Goal: Task Accomplishment & Management: Manage account settings

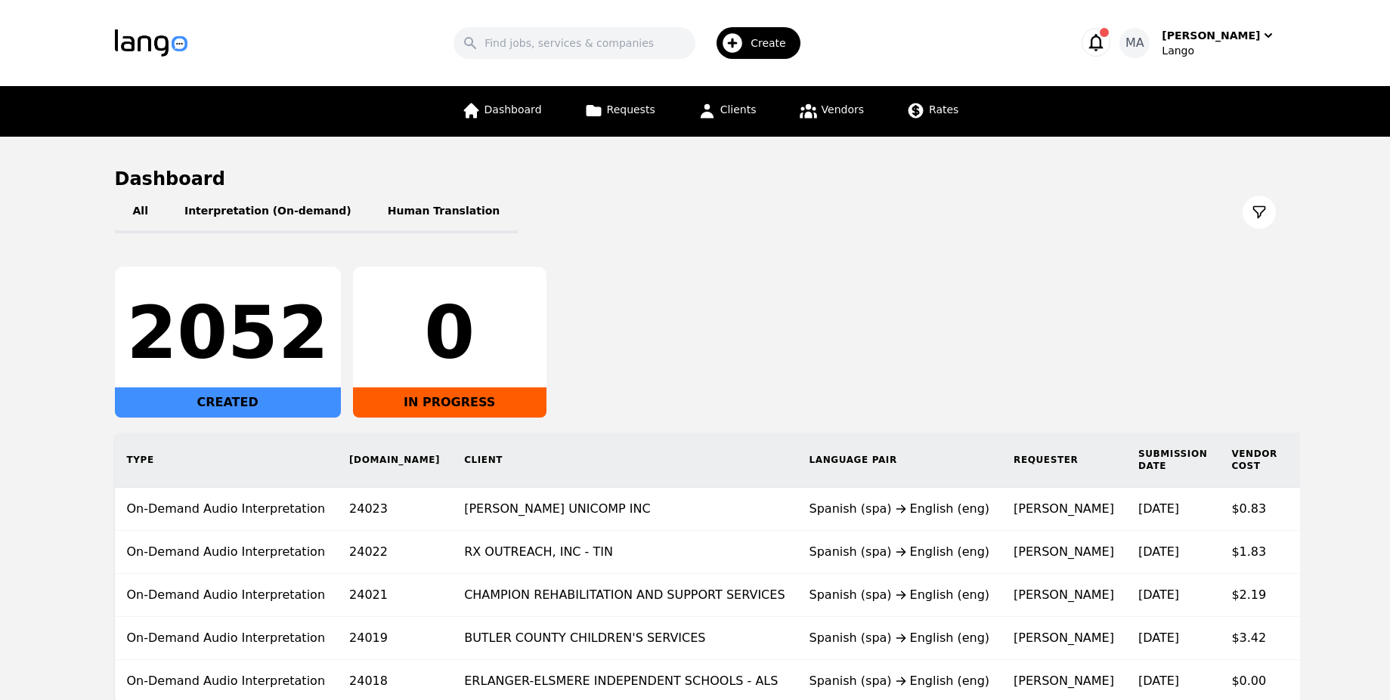
click at [1103, 45] on icon "button" at bounding box center [1096, 42] width 14 height 17
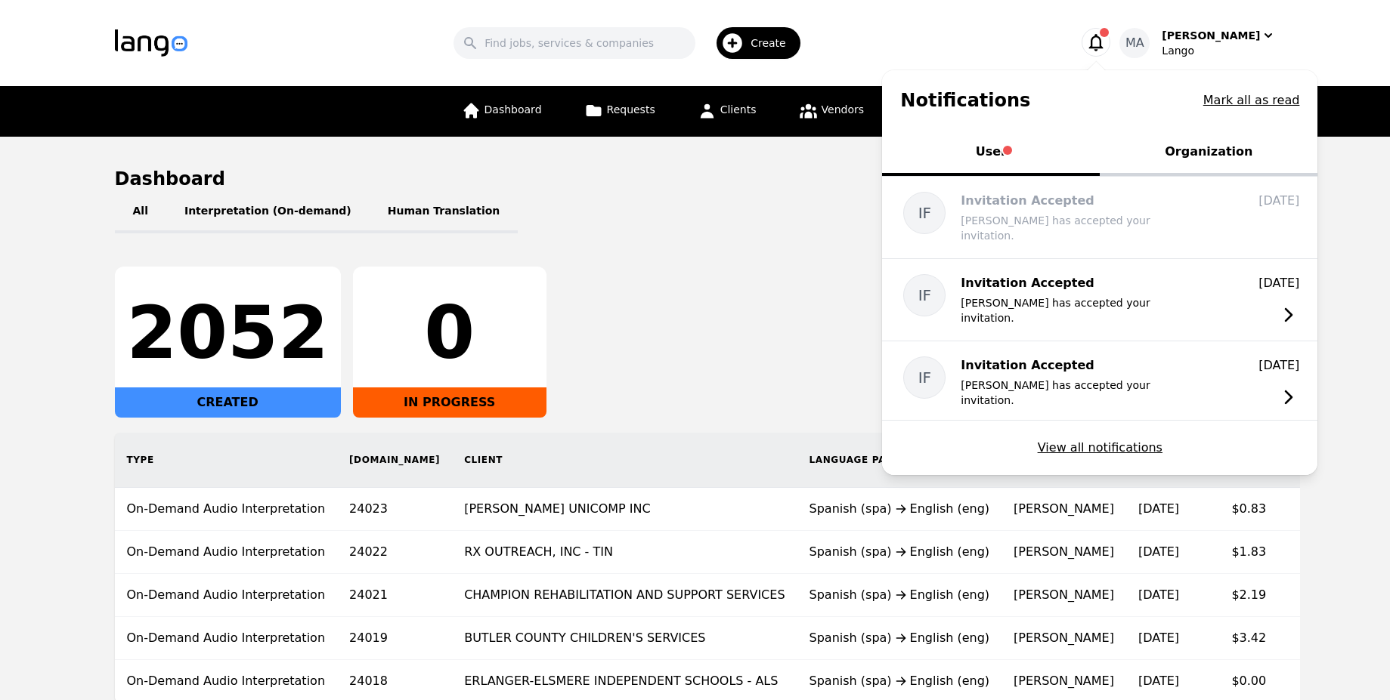
click at [1103, 44] on icon "button" at bounding box center [1096, 42] width 14 height 17
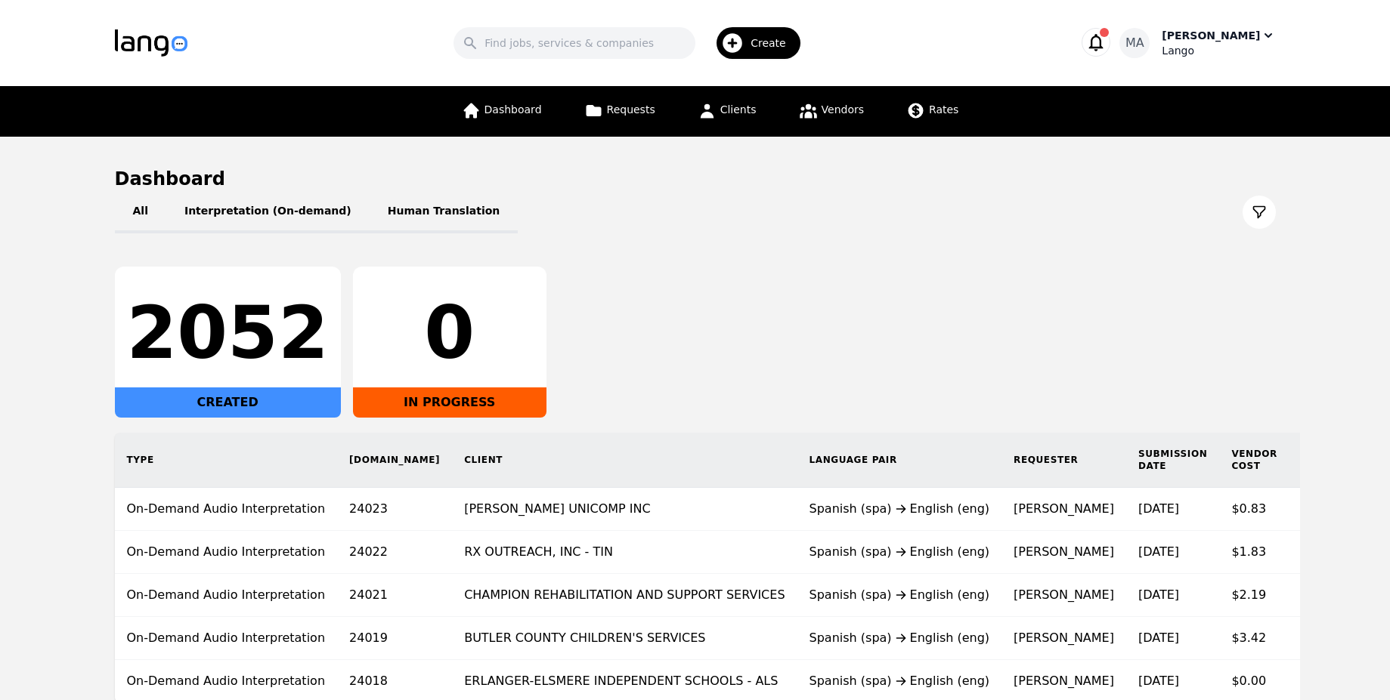
click at [1232, 33] on div "[PERSON_NAME]" at bounding box center [1210, 35] width 98 height 15
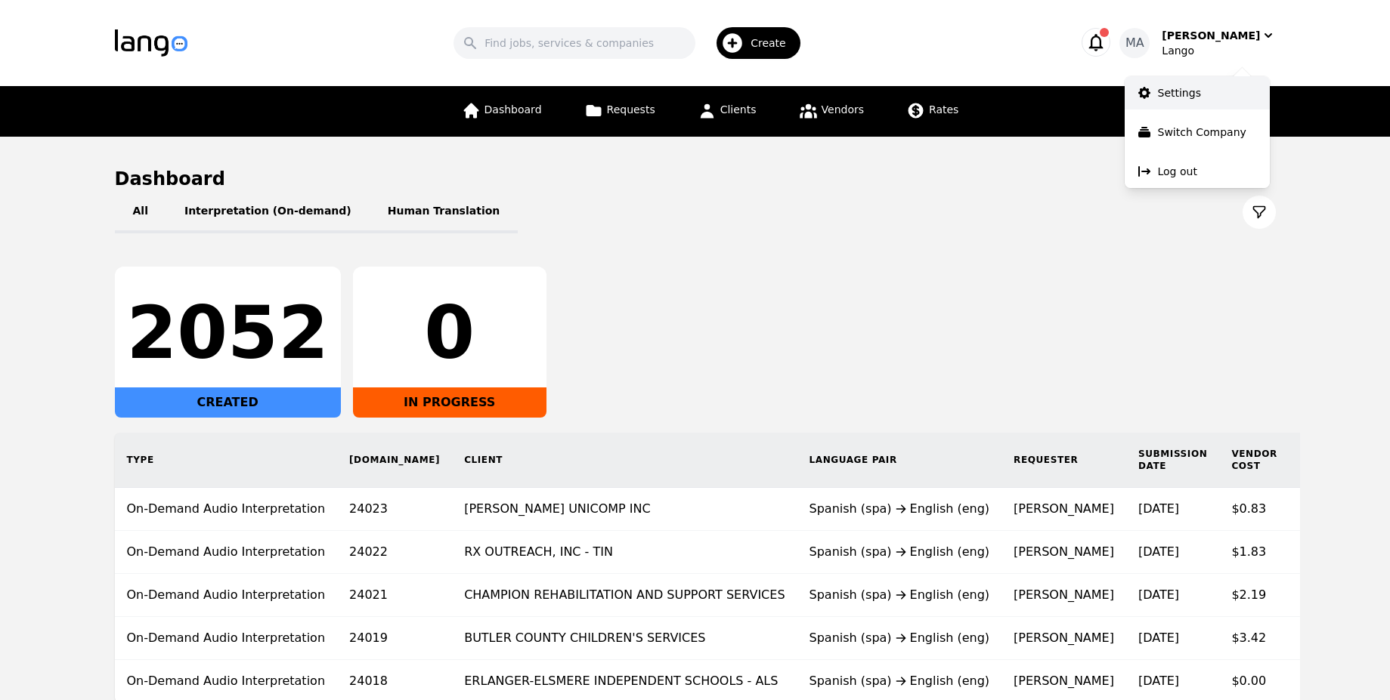
click at [1223, 89] on link "Settings" at bounding box center [1196, 92] width 145 height 33
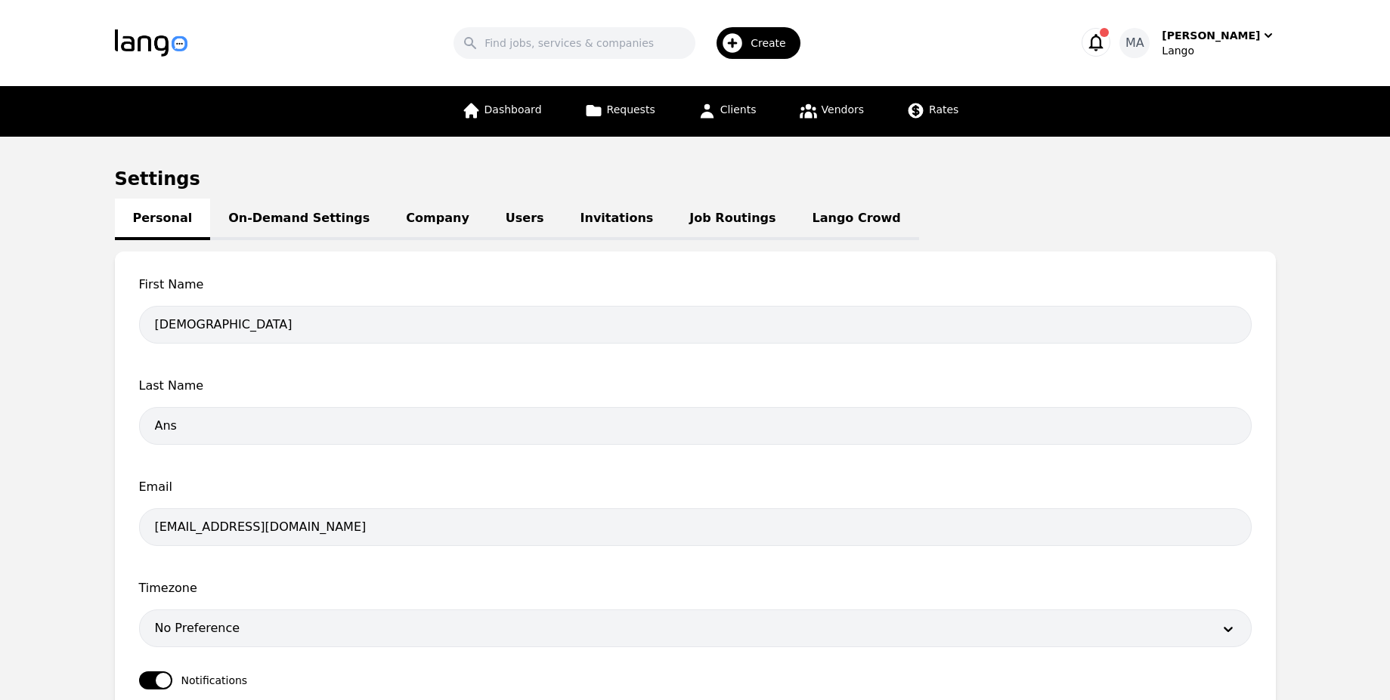
click at [685, 129] on div "Dashboard Requests Clients Vendors Rates" at bounding box center [710, 111] width 515 height 51
click at [719, 119] on link "Clients" at bounding box center [726, 111] width 77 height 51
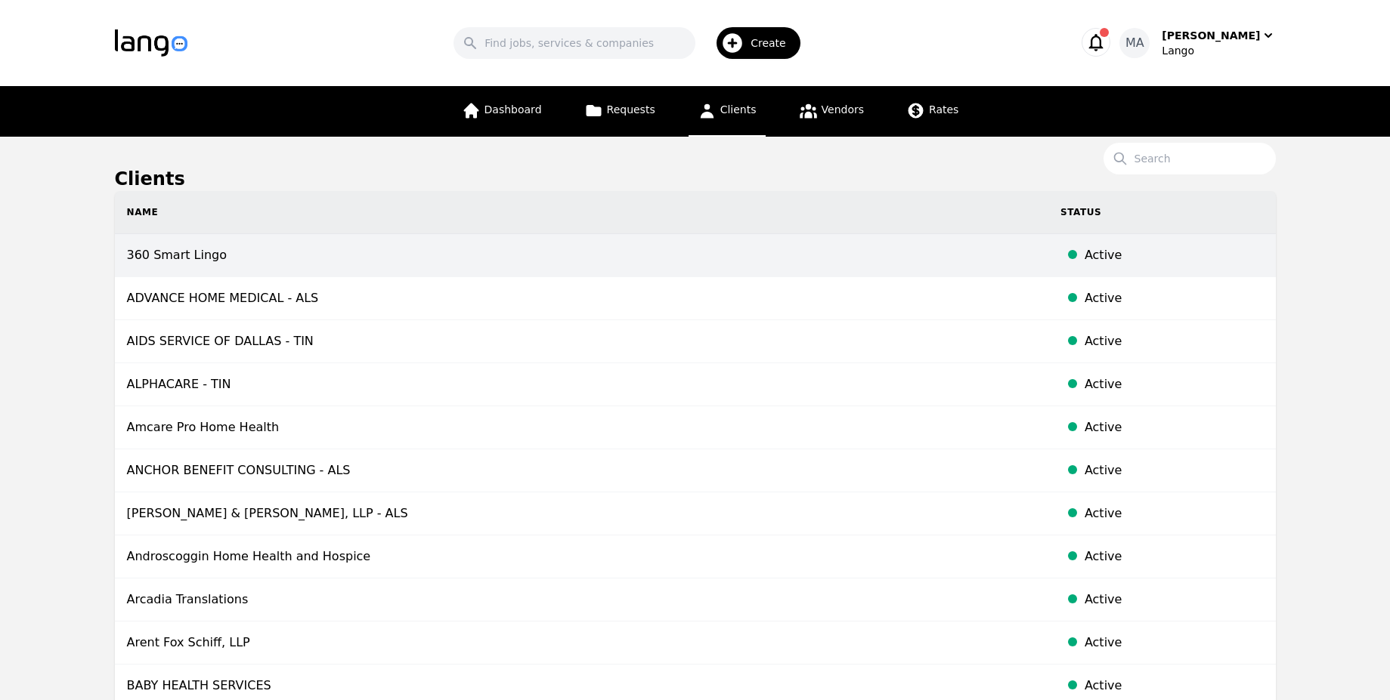
click at [365, 259] on td "360 Smart Lingo" at bounding box center [581, 255] width 933 height 43
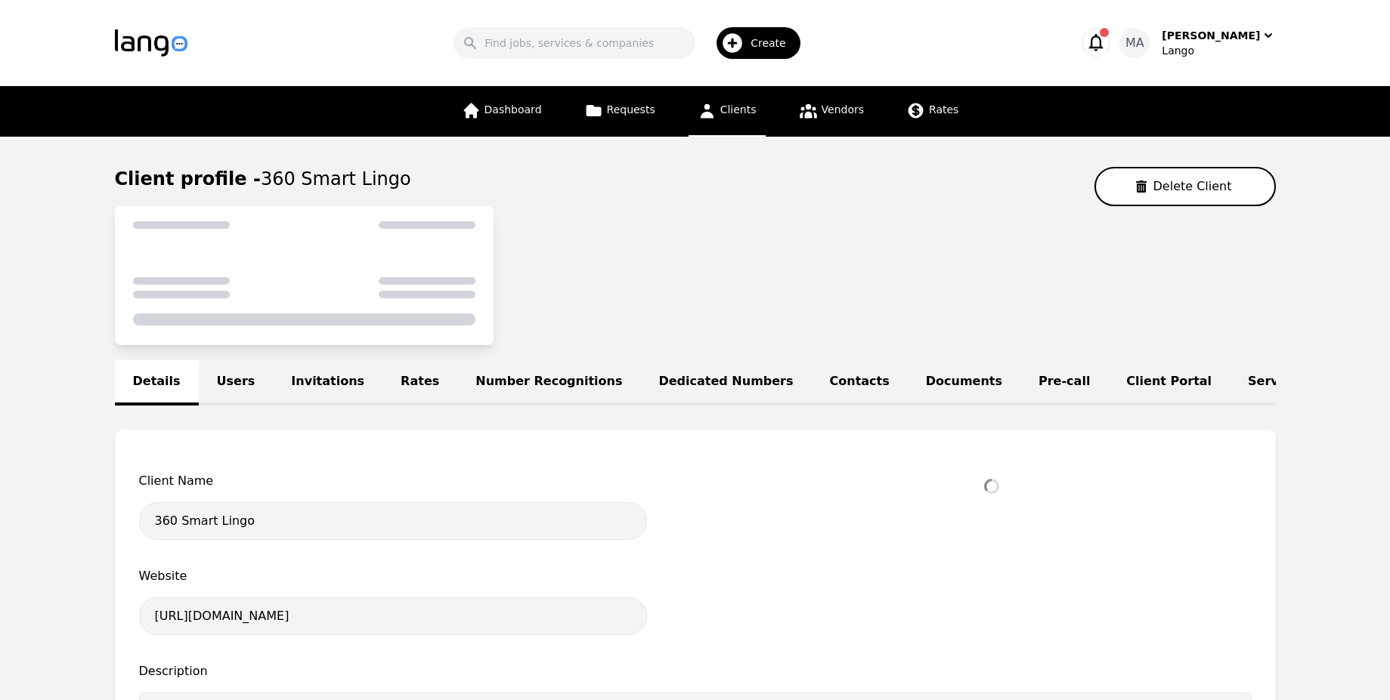
select select "active"
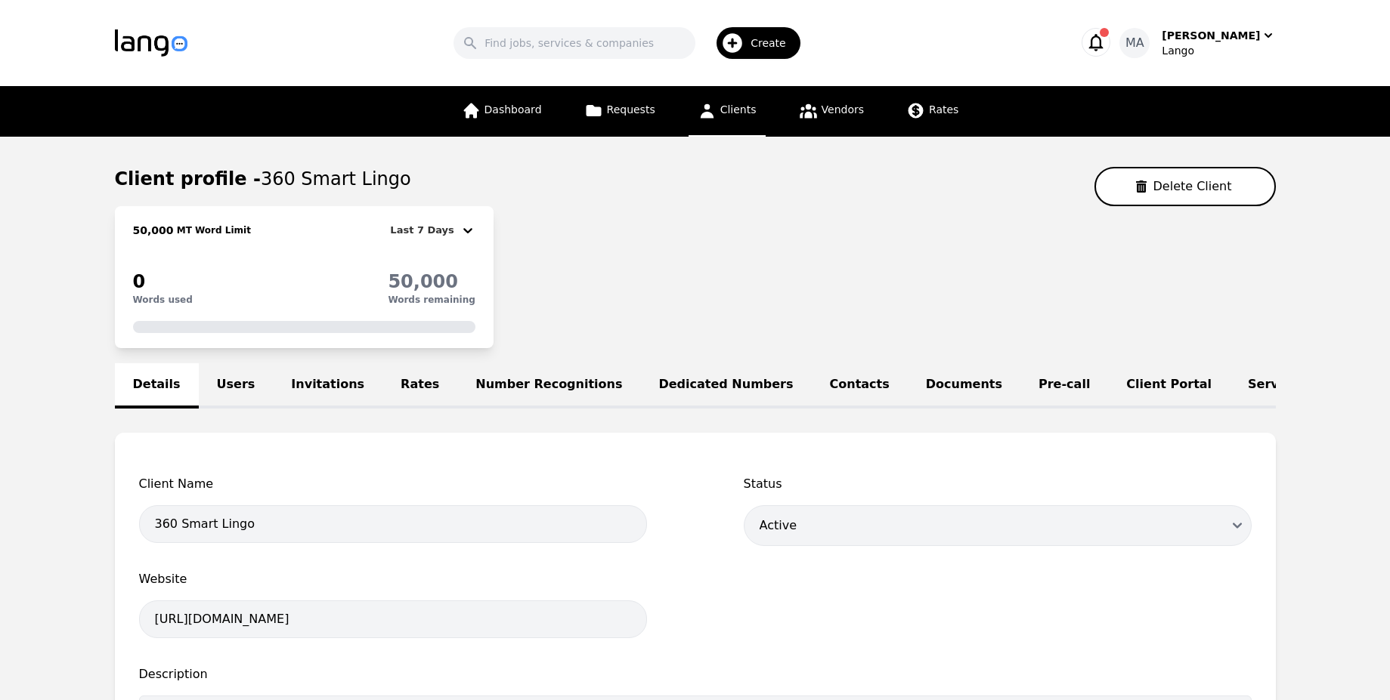
scroll to position [0, 64]
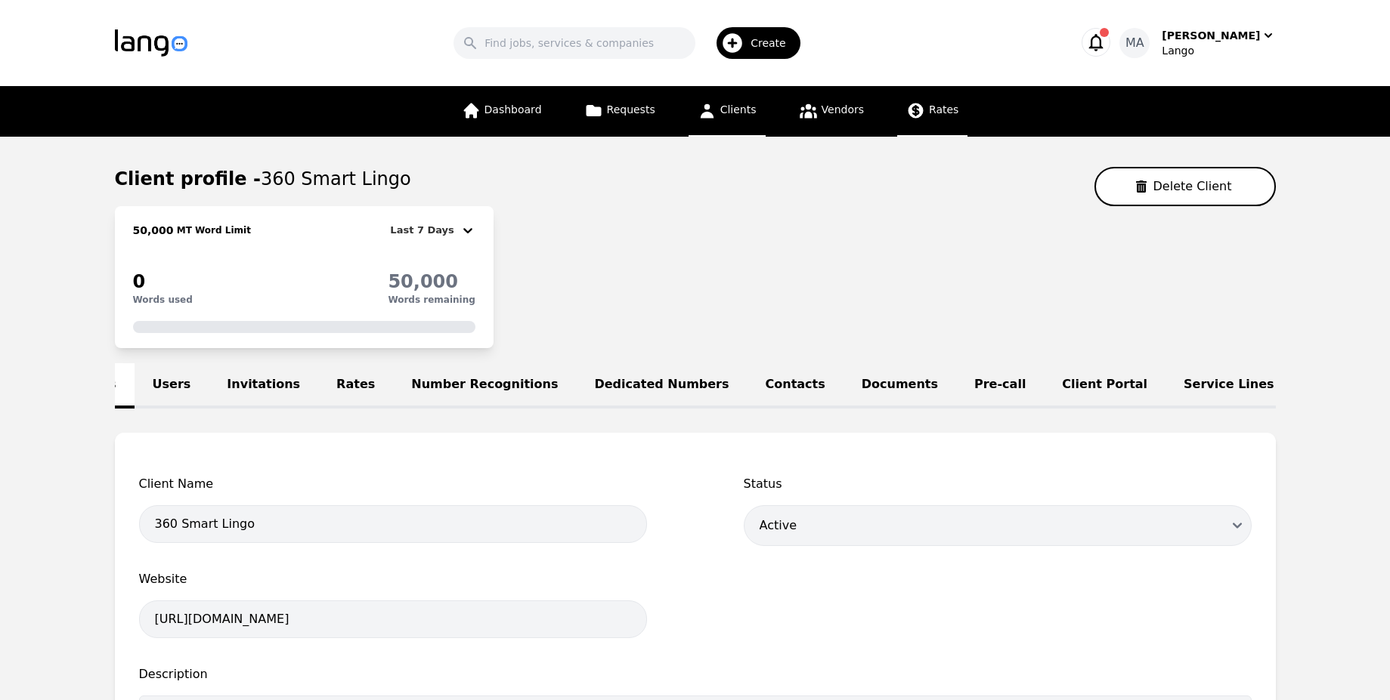
click at [906, 100] on link "Rates" at bounding box center [932, 111] width 70 height 51
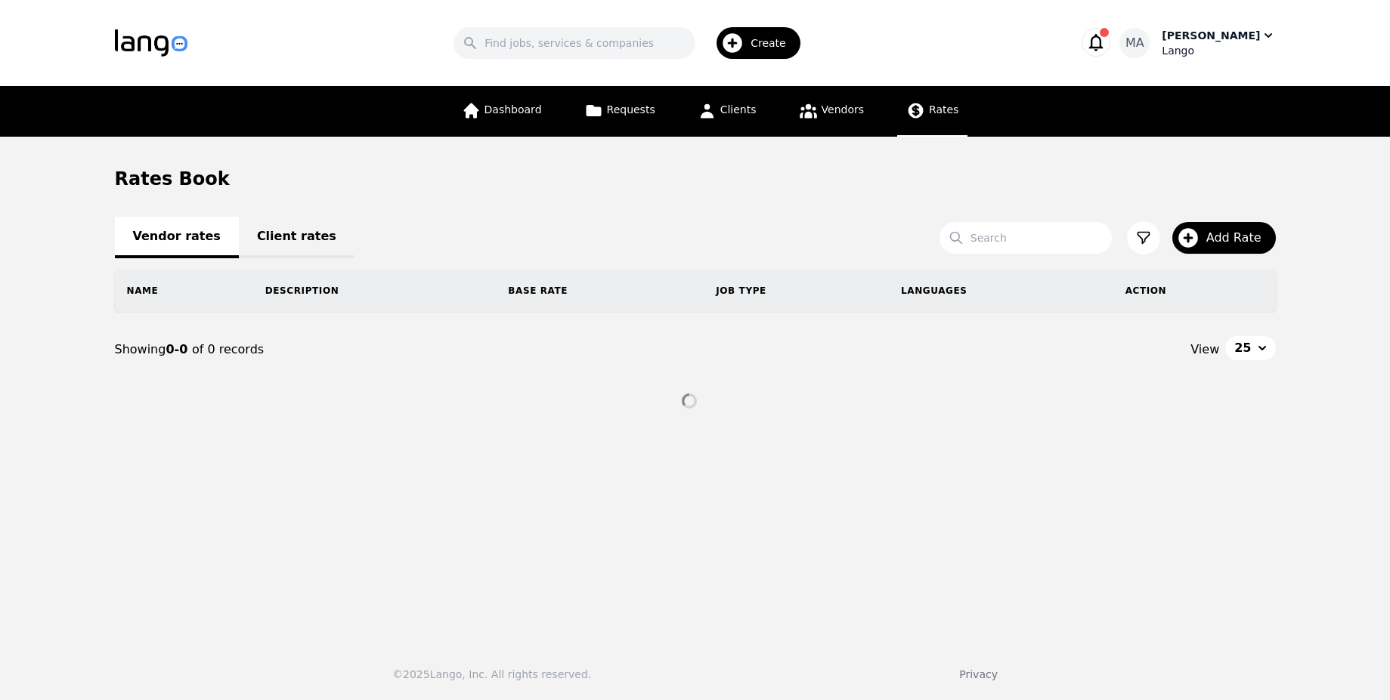
click at [1275, 32] on header "Search Create MA [PERSON_NAME]" at bounding box center [695, 43] width 1390 height 86
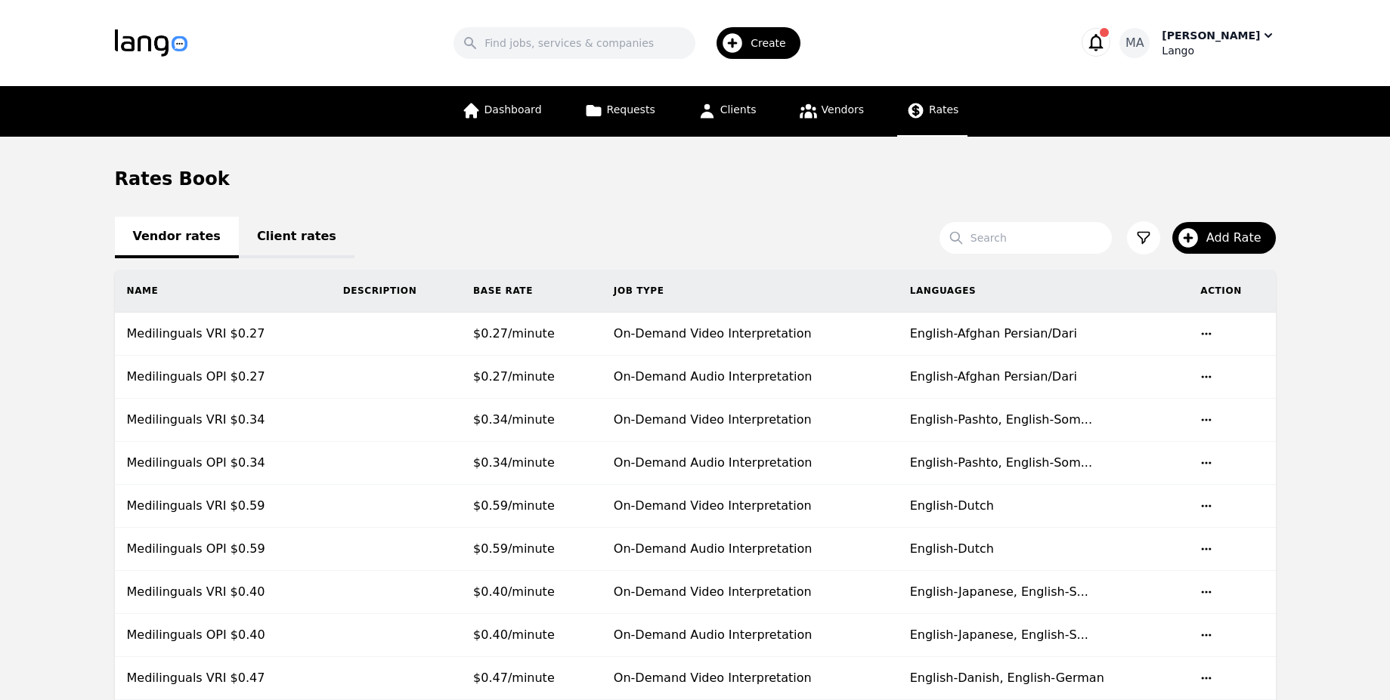
click at [1255, 36] on div "[PERSON_NAME]" at bounding box center [1210, 35] width 98 height 15
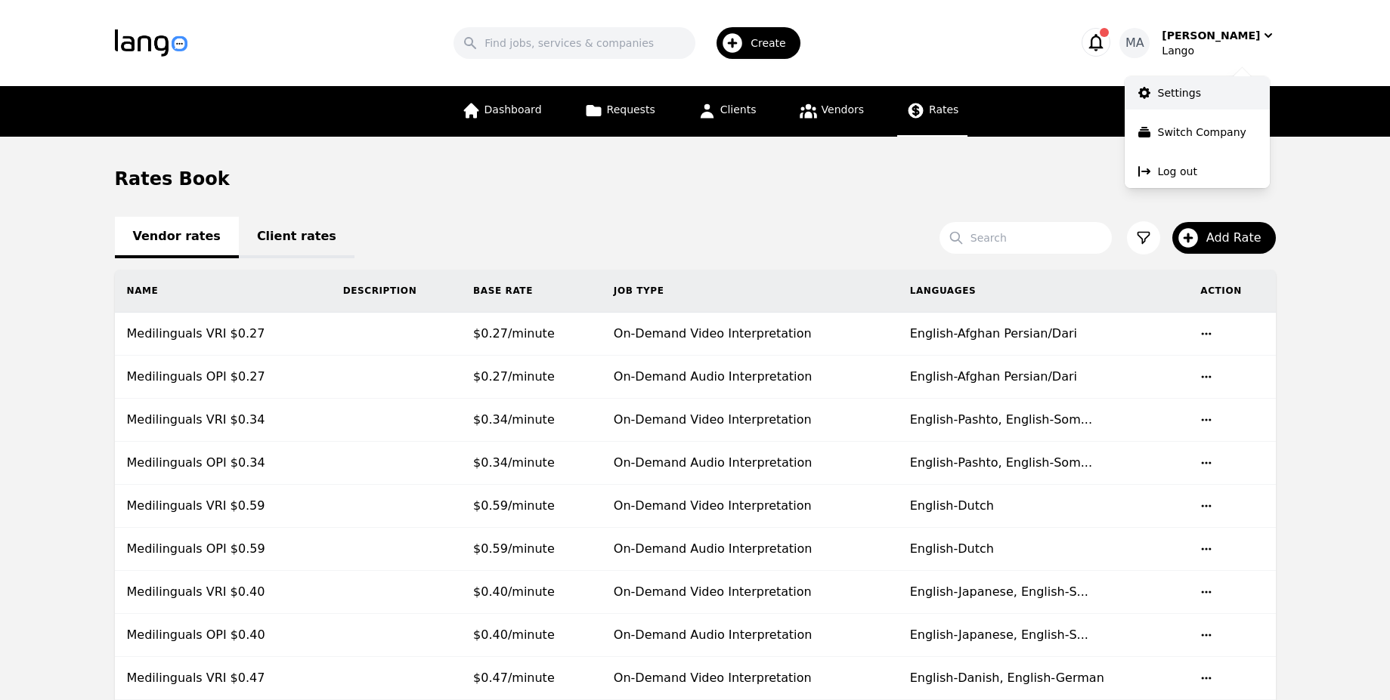
click at [1170, 94] on p "Settings" at bounding box center [1179, 92] width 43 height 15
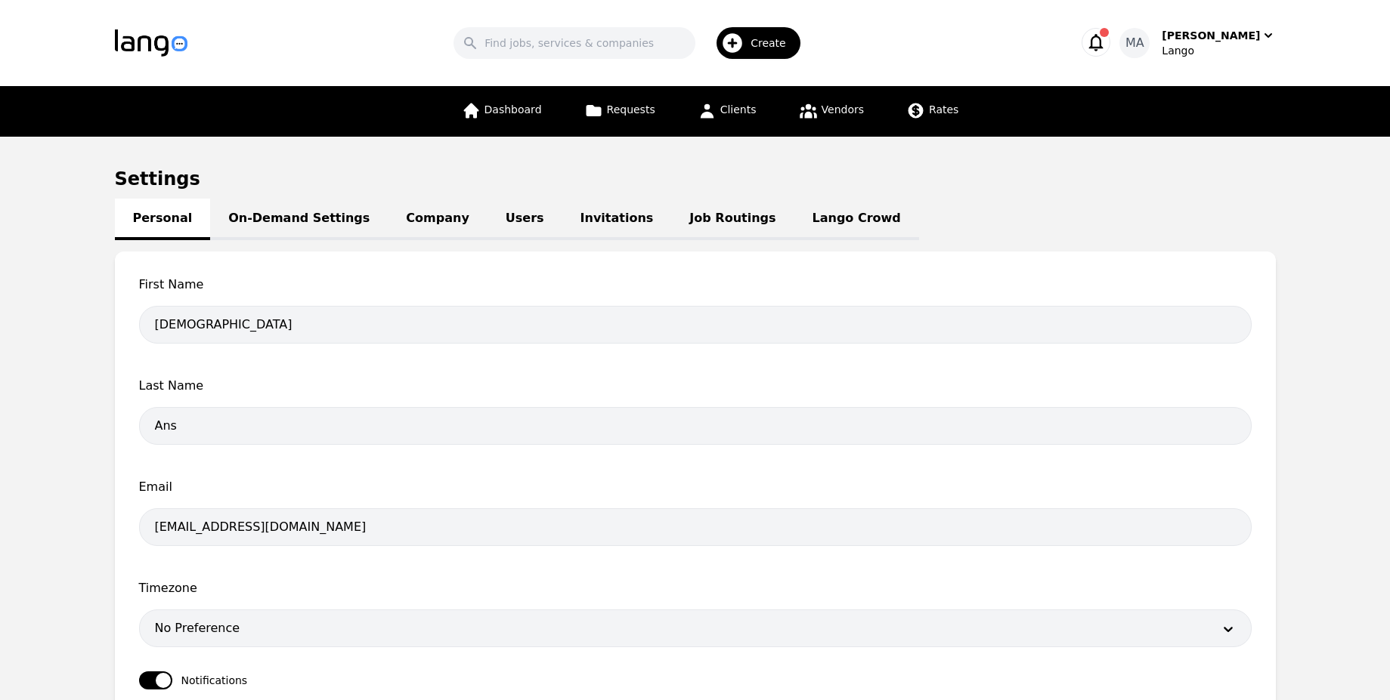
click at [487, 215] on link "Users" at bounding box center [524, 220] width 75 height 42
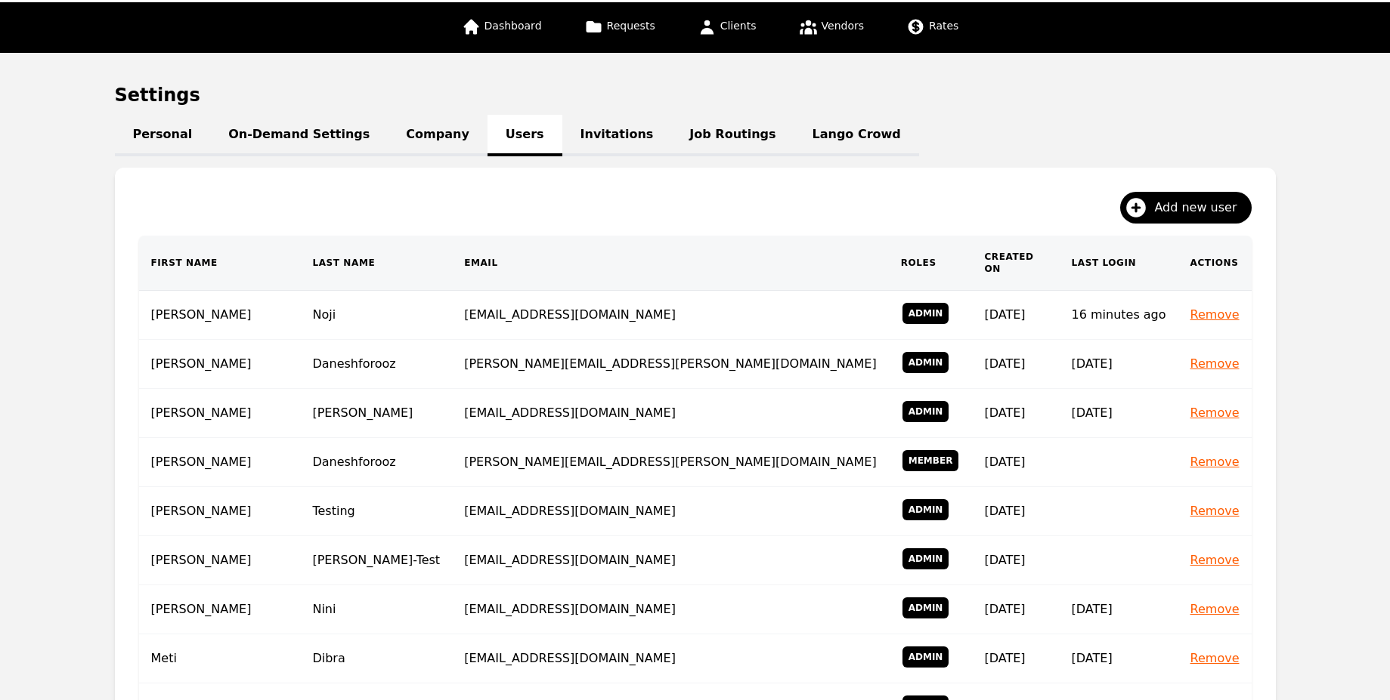
scroll to position [272, 0]
